Goal: Task Accomplishment & Management: Use online tool/utility

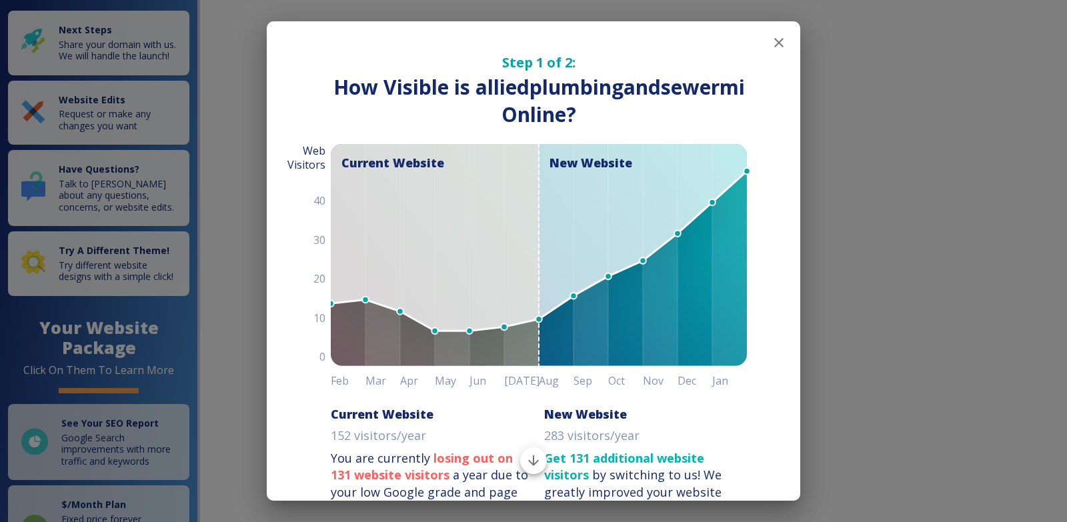
click at [771, 44] on icon "button" at bounding box center [779, 43] width 16 height 16
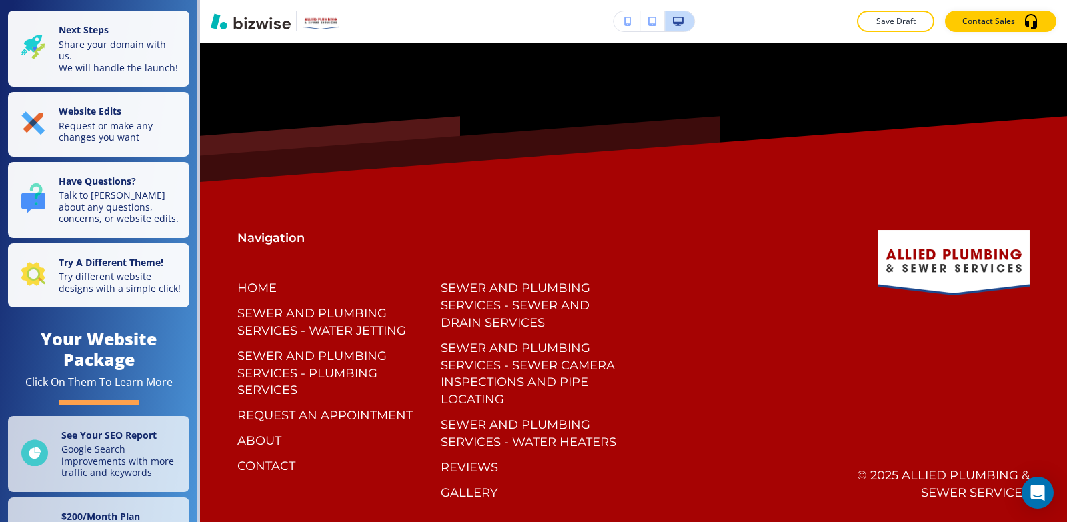
scroll to position [7086, 0]
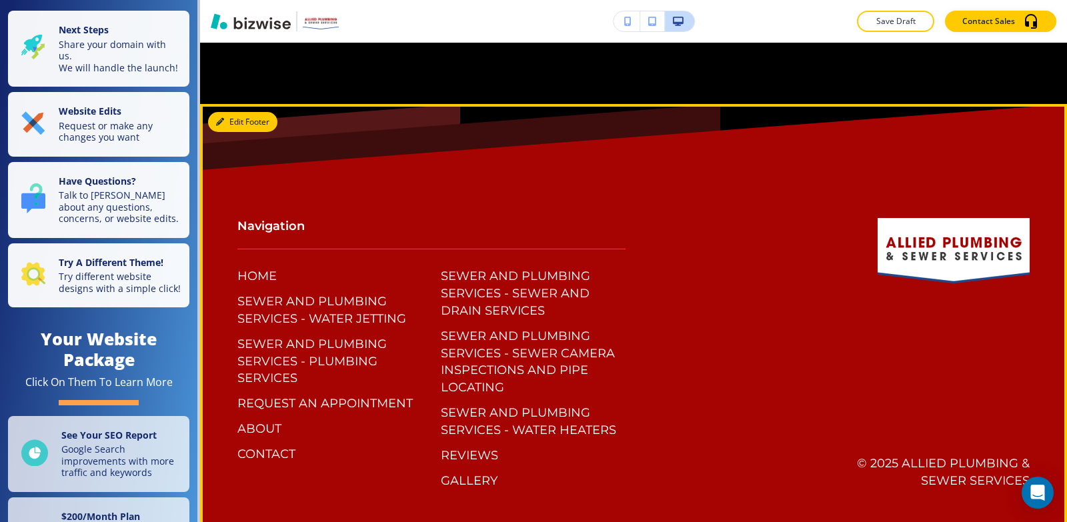
click at [241, 112] on button "Edit Footer" at bounding box center [242, 122] width 69 height 20
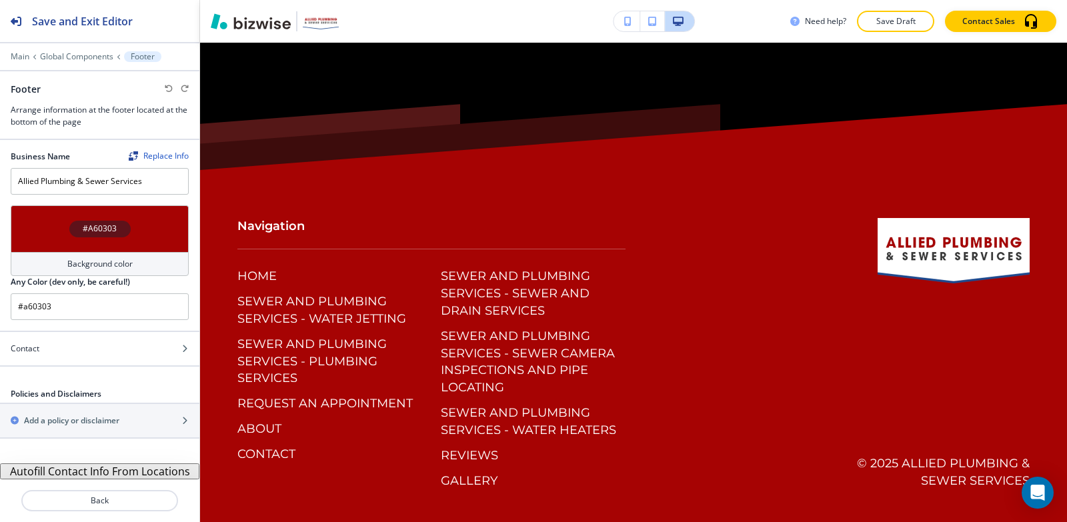
click at [44, 472] on button "Autofill Contact Info From Locations" at bounding box center [99, 471] width 199 height 16
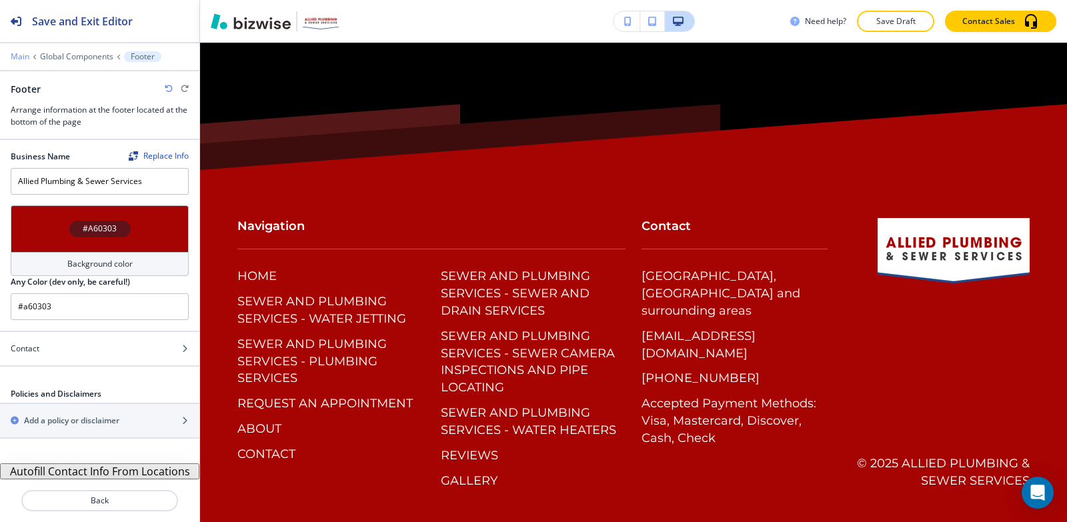
click at [23, 54] on p "Main" at bounding box center [20, 56] width 19 height 9
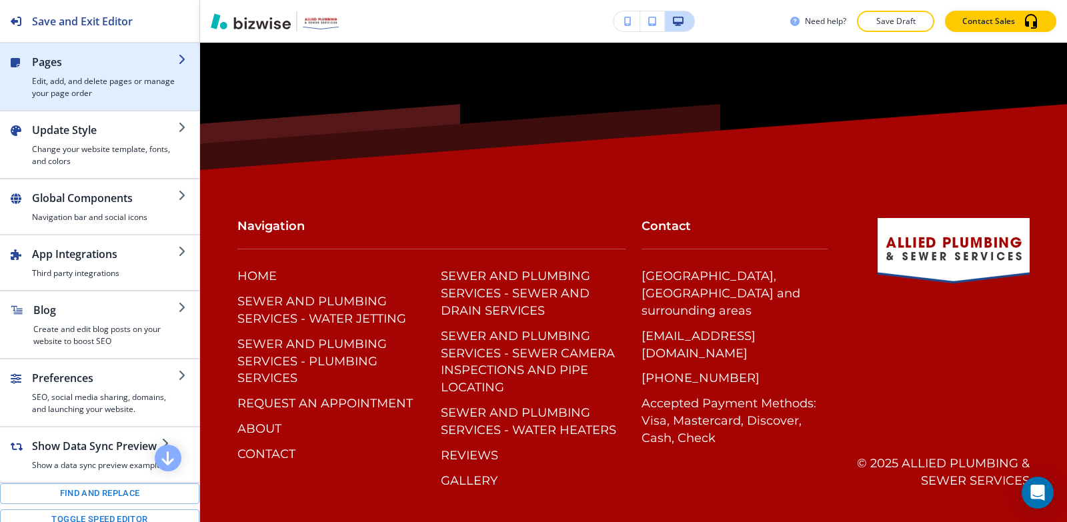
click at [47, 86] on h4 "Edit, add, and delete pages or manage your page order" at bounding box center [105, 87] width 146 height 24
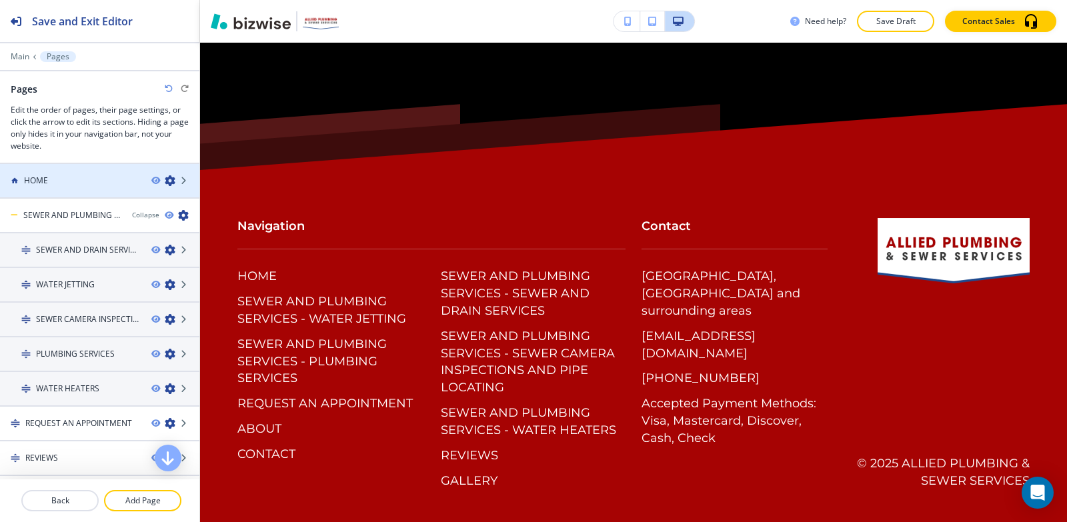
click at [37, 176] on h4 "HOME" at bounding box center [36, 181] width 24 height 12
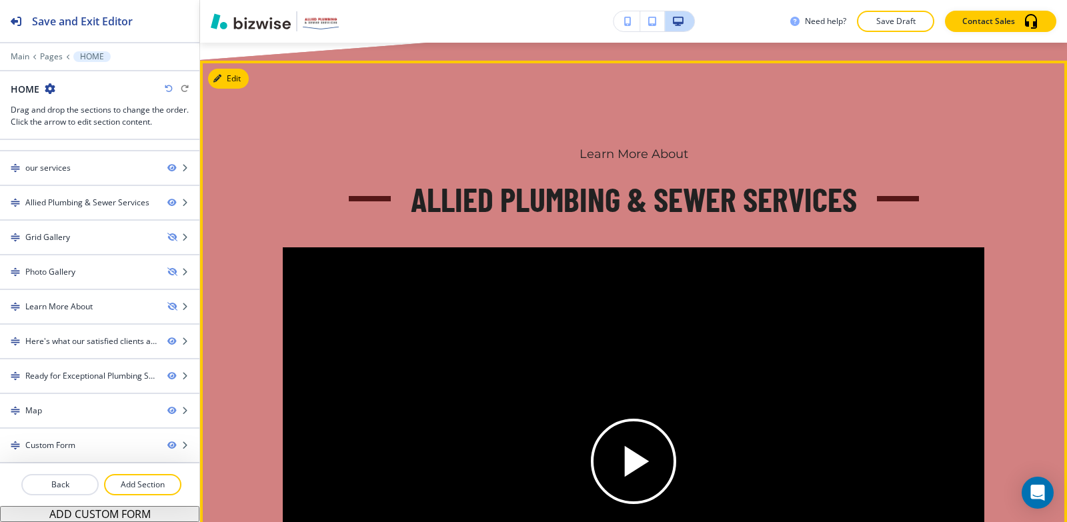
scroll to position [3619, 0]
